Goal: Find contact information: Find contact information

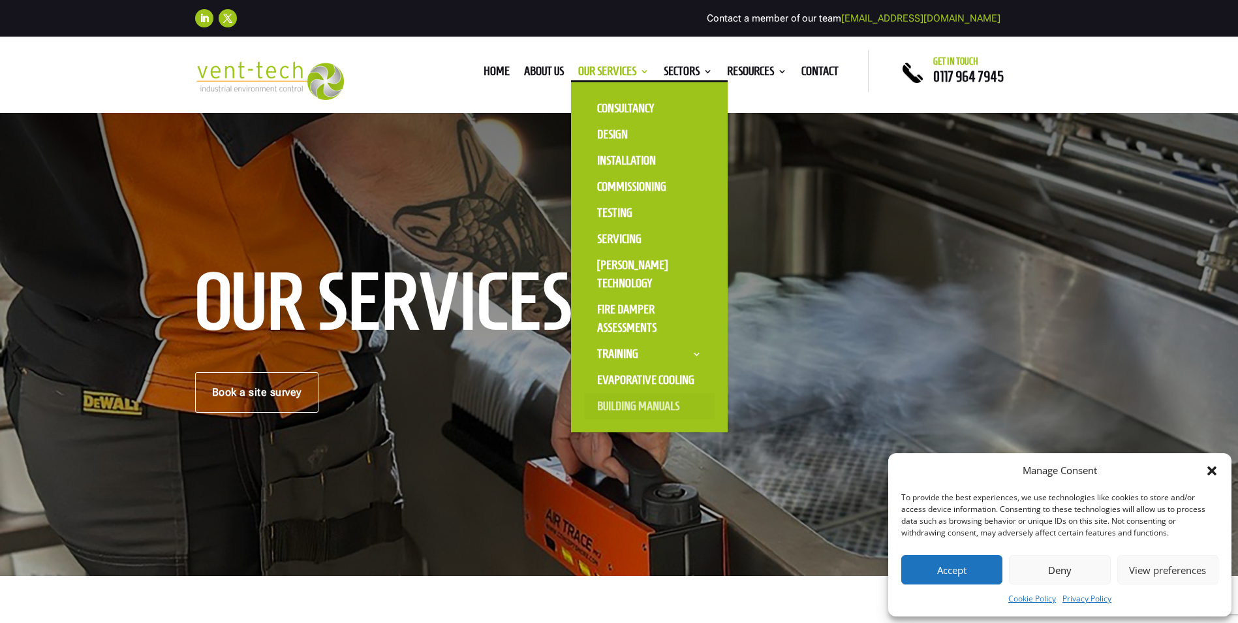
click at [619, 405] on link "Building Manuals" at bounding box center [649, 406] width 131 height 26
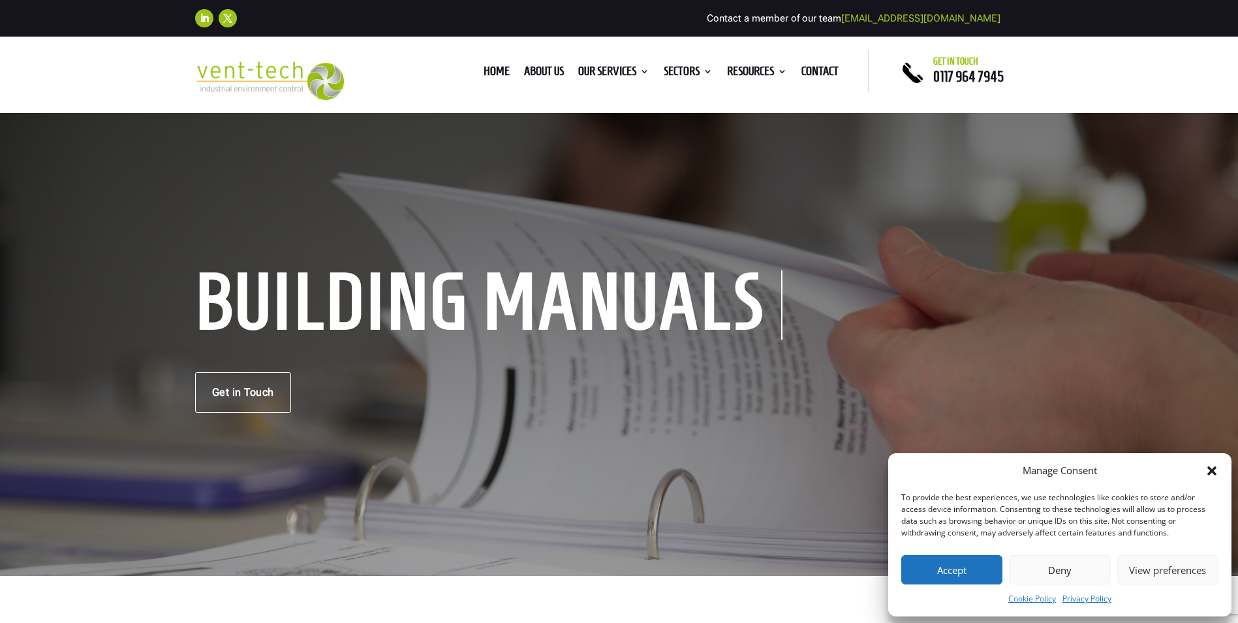
click at [943, 564] on button "Accept" at bounding box center [951, 569] width 101 height 29
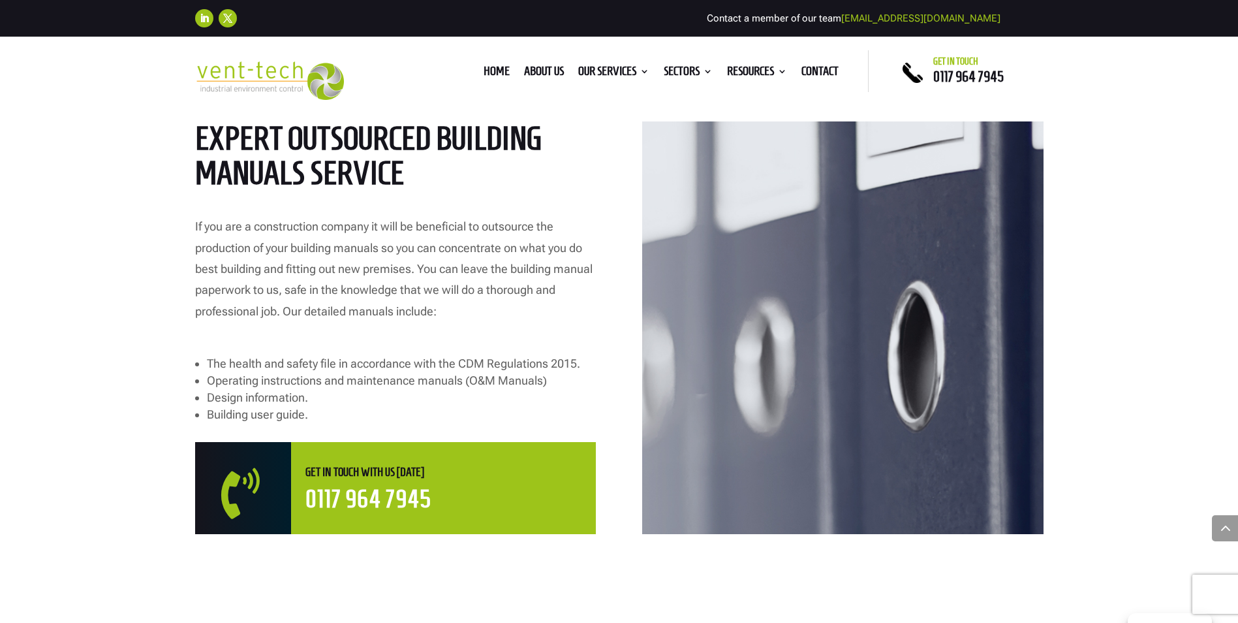
scroll to position [589, 0]
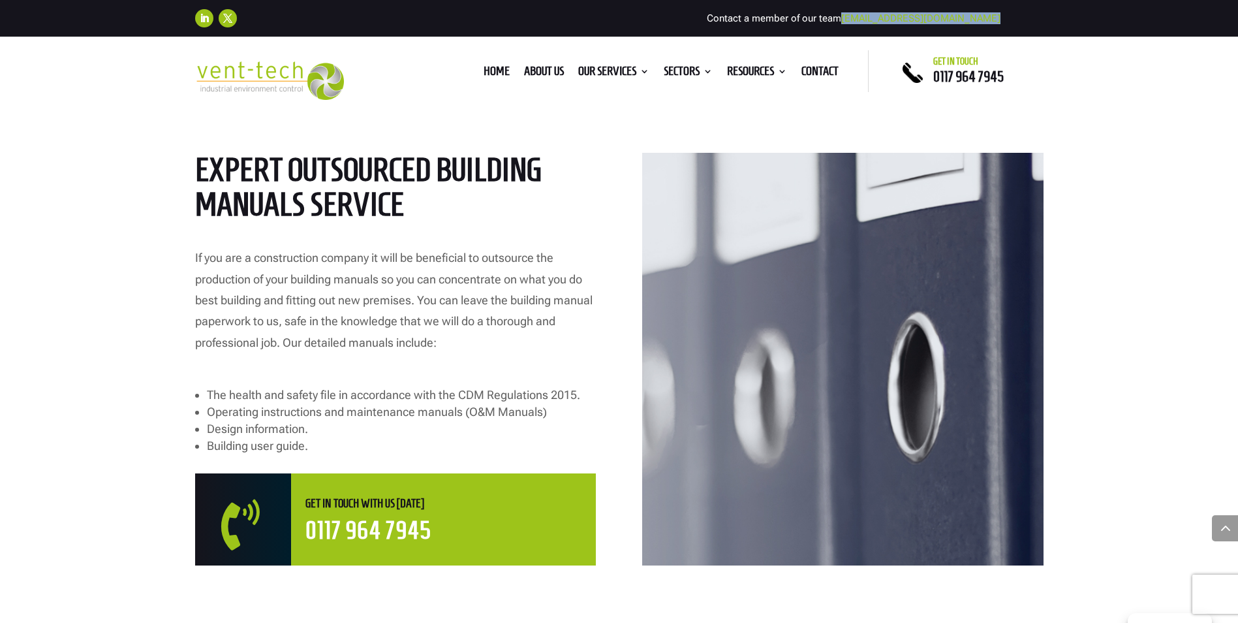
drag, startPoint x: 1011, startPoint y: 16, endPoint x: 884, endPoint y: 16, distance: 126.6
click at [884, 16] on div "Follow Follow Contact a member of our team [EMAIL_ADDRESS][DOMAIN_NAME]" at bounding box center [619, 18] width 848 height 29
copy div "[EMAIL_ADDRESS][DOMAIN_NAME]"
